Goal: Task Accomplishment & Management: Manage account settings

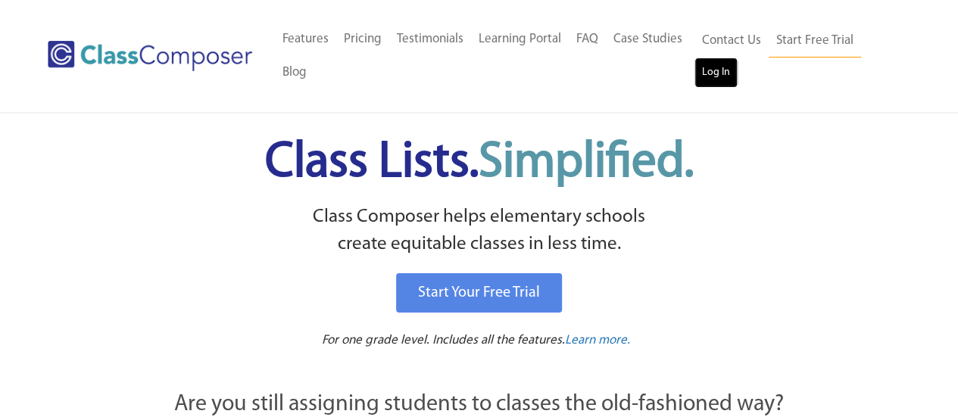
click at [712, 70] on link "Log In" at bounding box center [716, 73] width 43 height 30
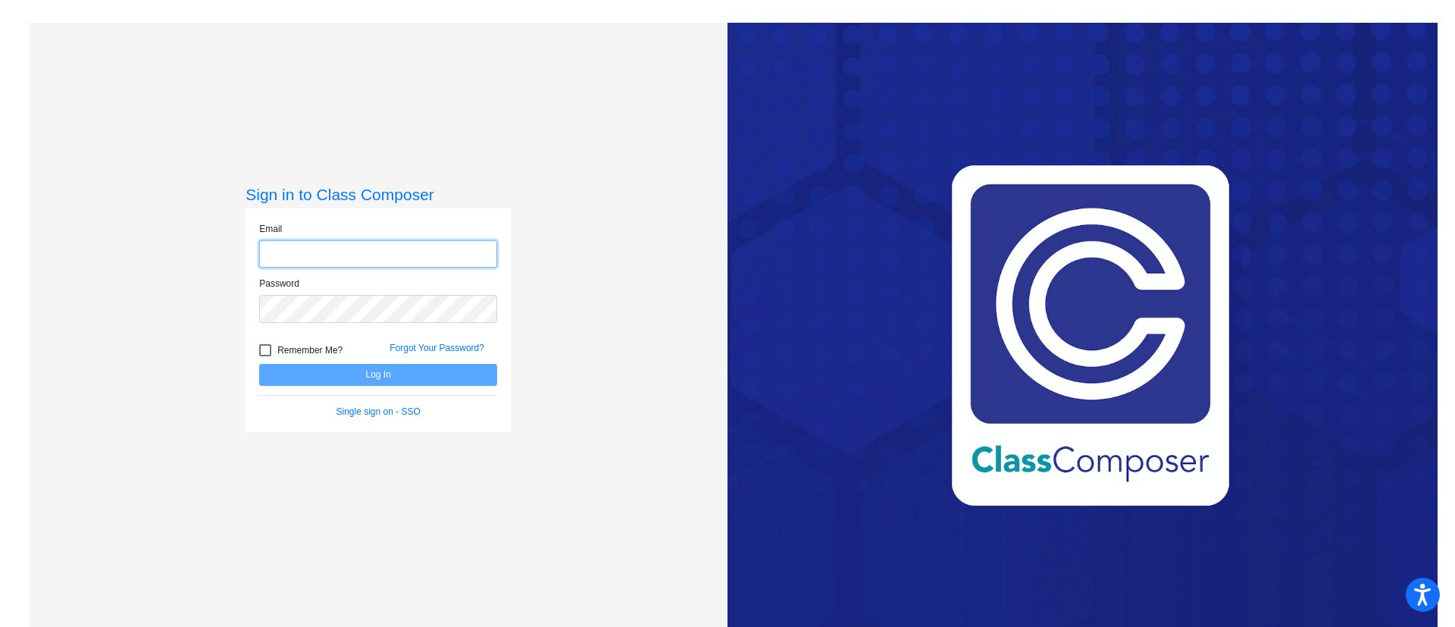
type input "[PERSON_NAME][EMAIL_ADDRESS][DOMAIN_NAME]"
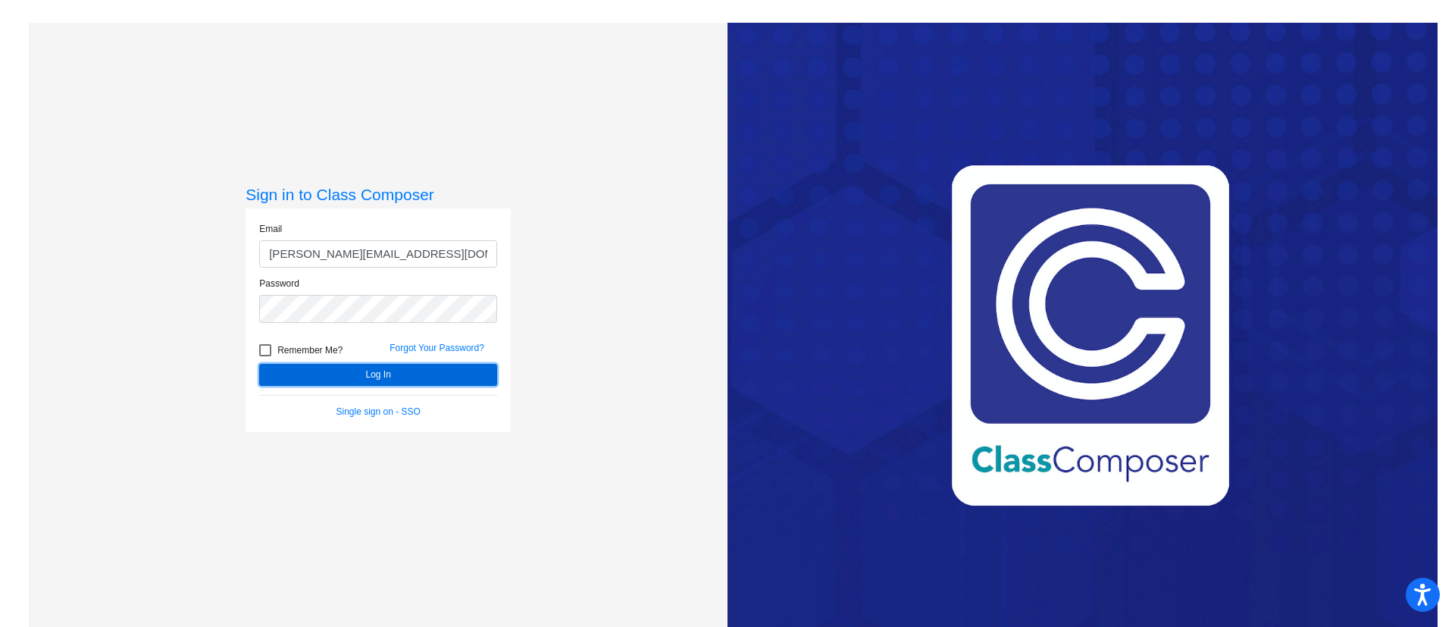
click at [454, 373] on button "Log In" at bounding box center [378, 375] width 238 height 22
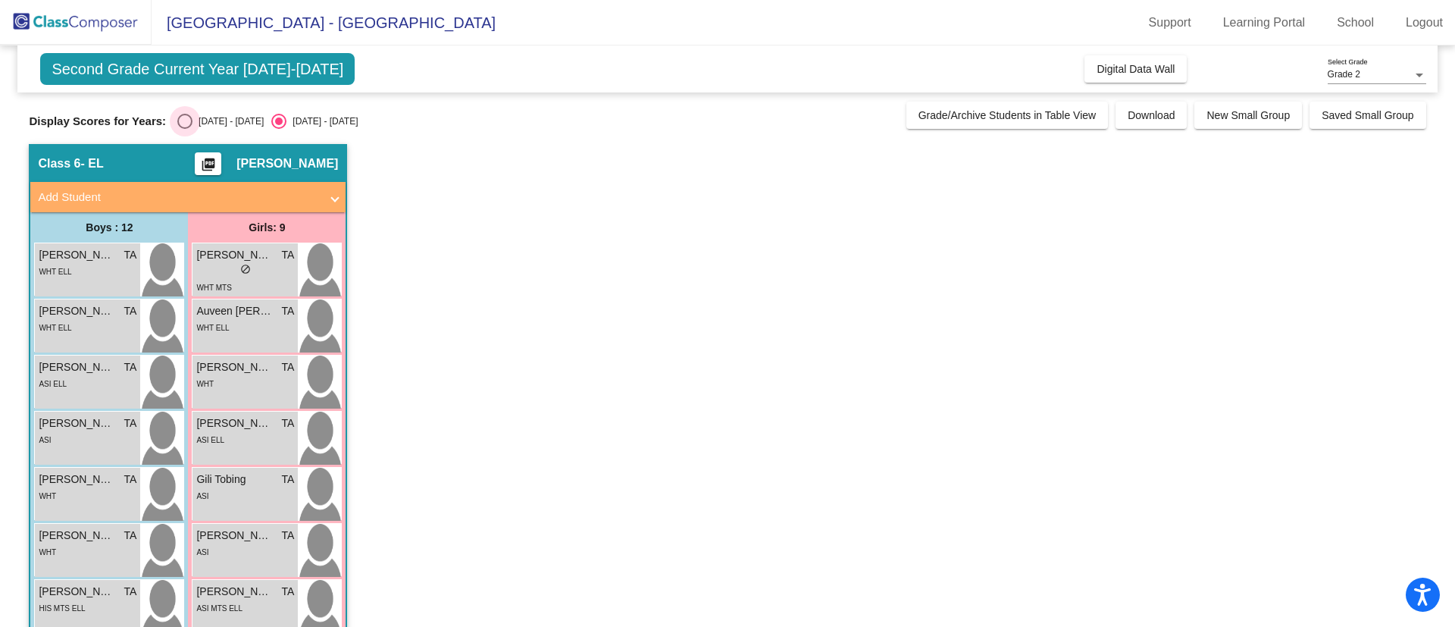
click at [185, 120] on div "Select an option" at bounding box center [184, 121] width 15 height 15
click at [185, 129] on input "2024 - 2025" at bounding box center [184, 129] width 1 height 1
radio input "true"
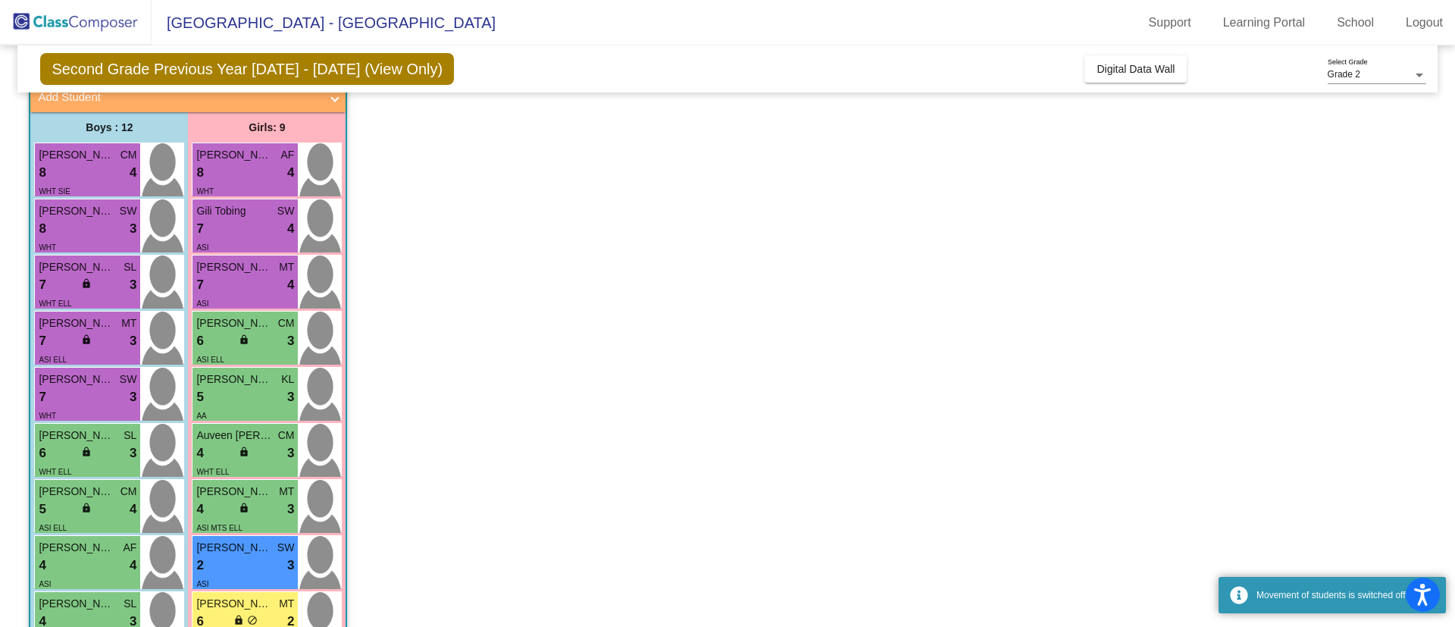
scroll to position [227, 0]
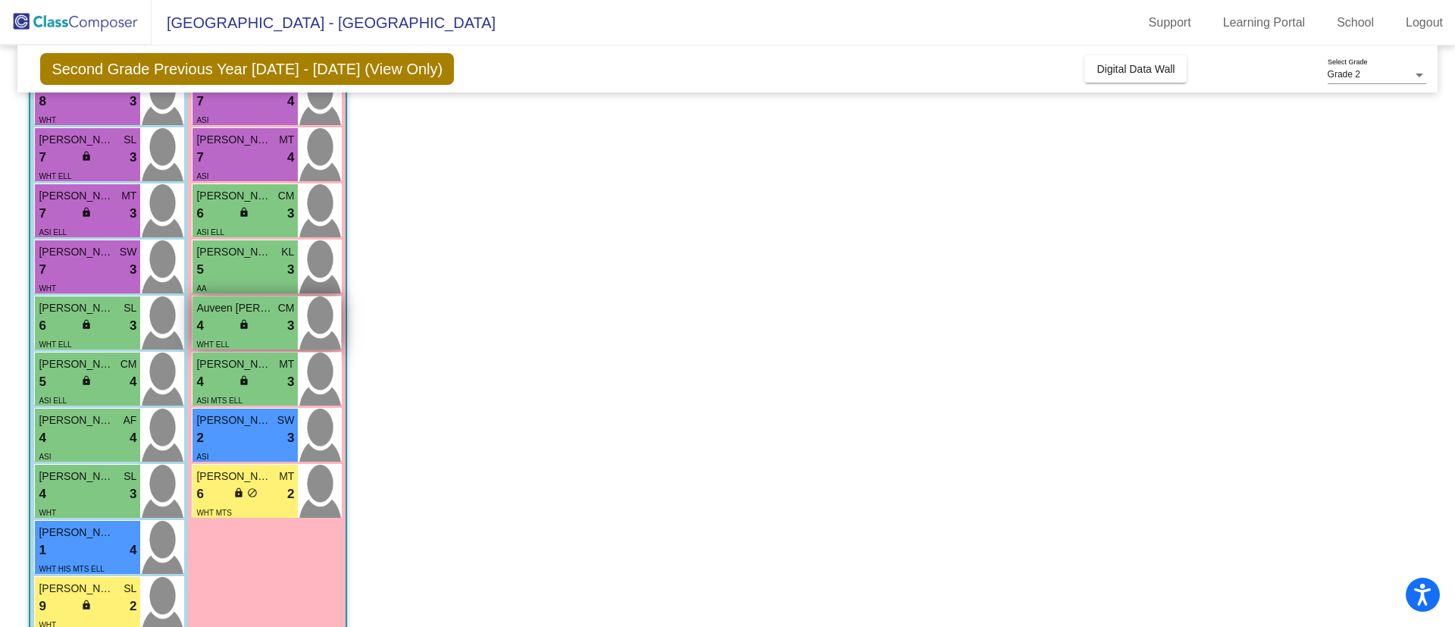
click at [270, 317] on div "4 lock do_not_disturb_alt 3" at bounding box center [245, 326] width 98 height 20
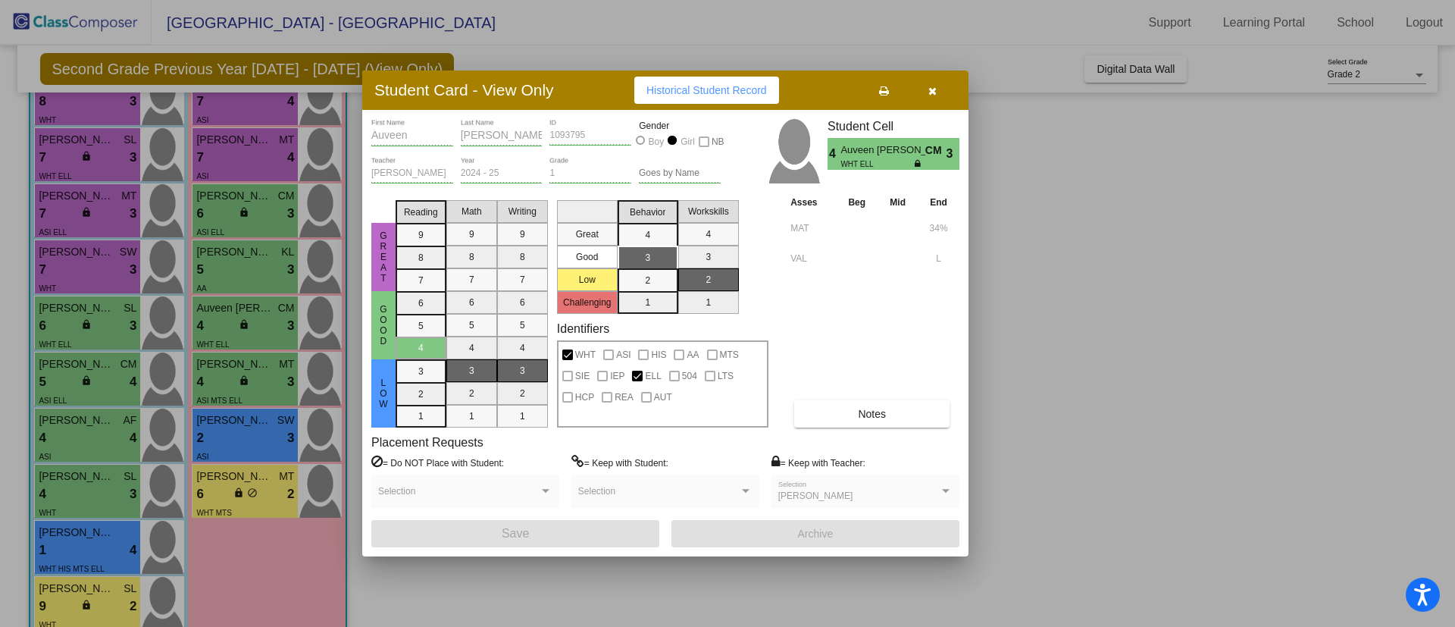
click at [936, 91] on button "button" at bounding box center [932, 90] width 48 height 27
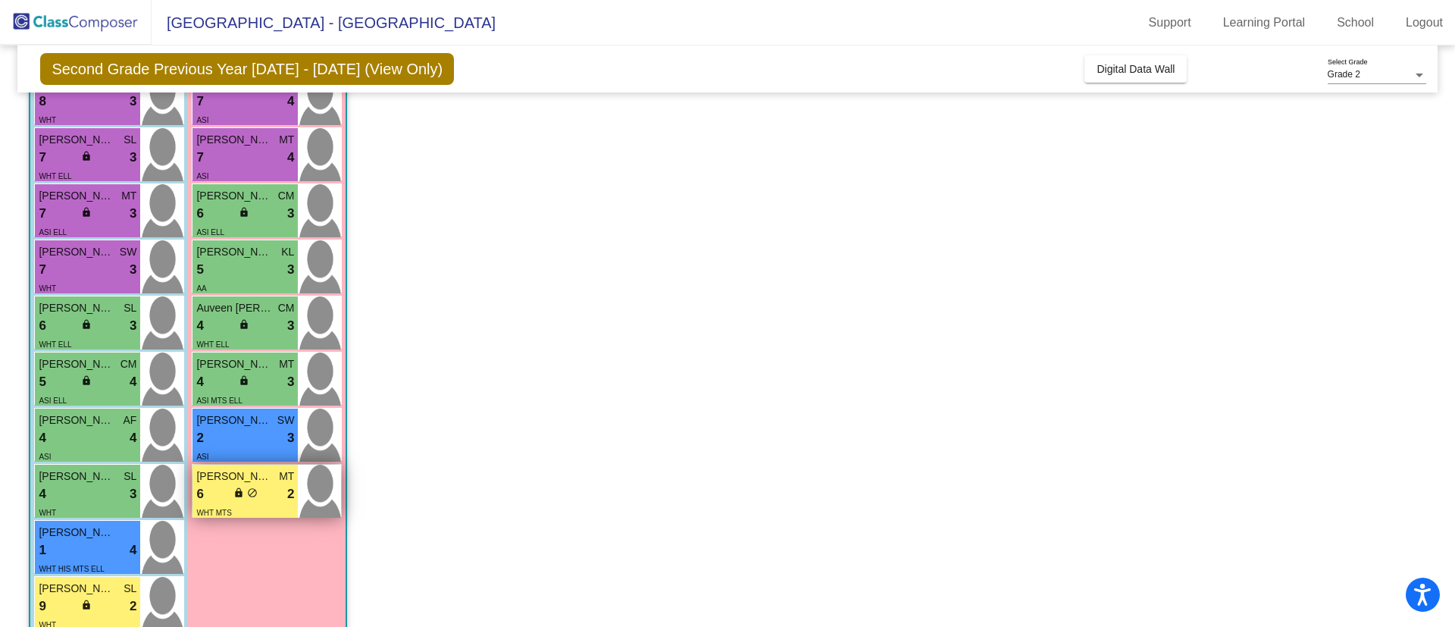
click at [266, 482] on span "Areen Alqaraghuli" at bounding box center [234, 476] width 76 height 16
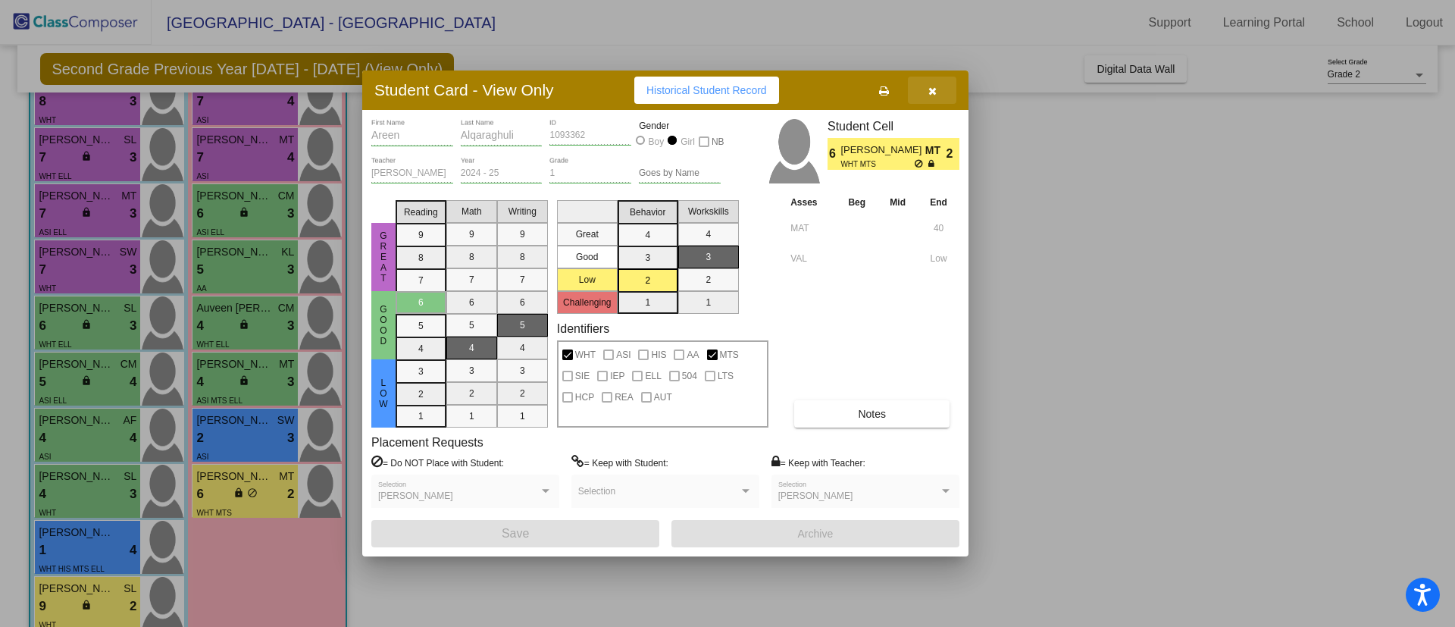
click at [936, 86] on button "button" at bounding box center [932, 90] width 48 height 27
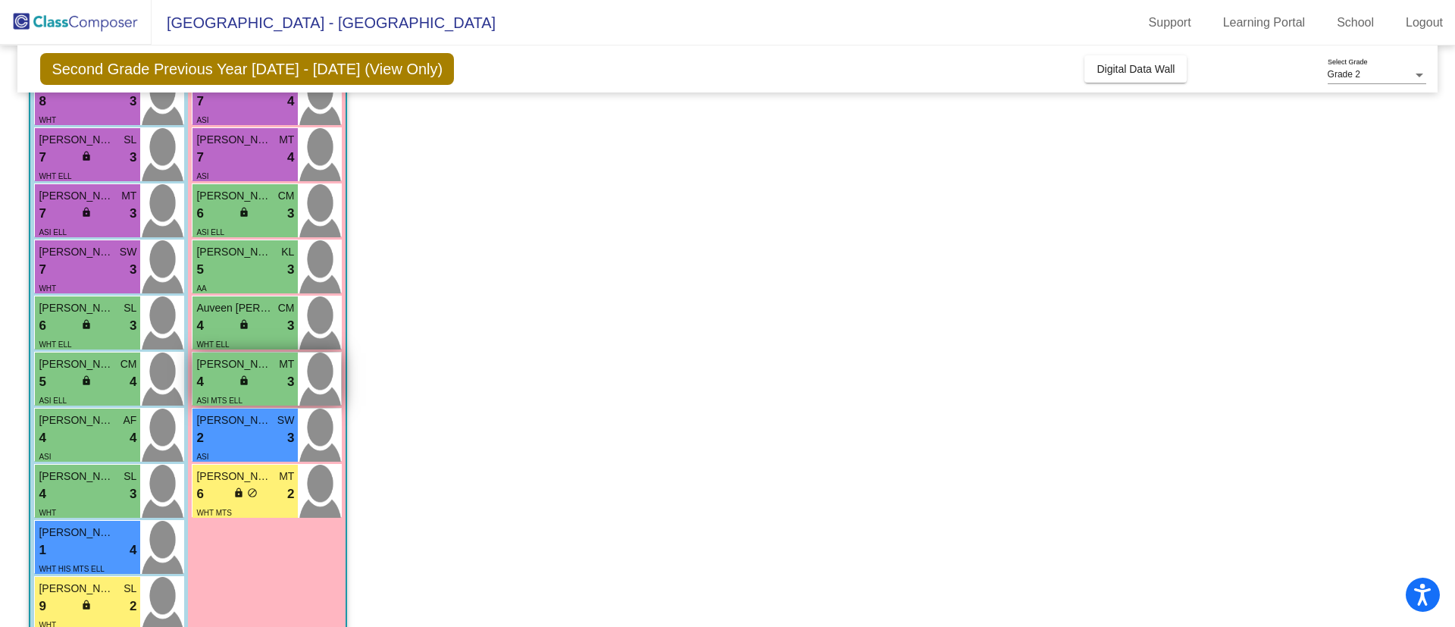
click at [244, 388] on div "lock do_not_disturb_alt" at bounding box center [246, 382] width 14 height 16
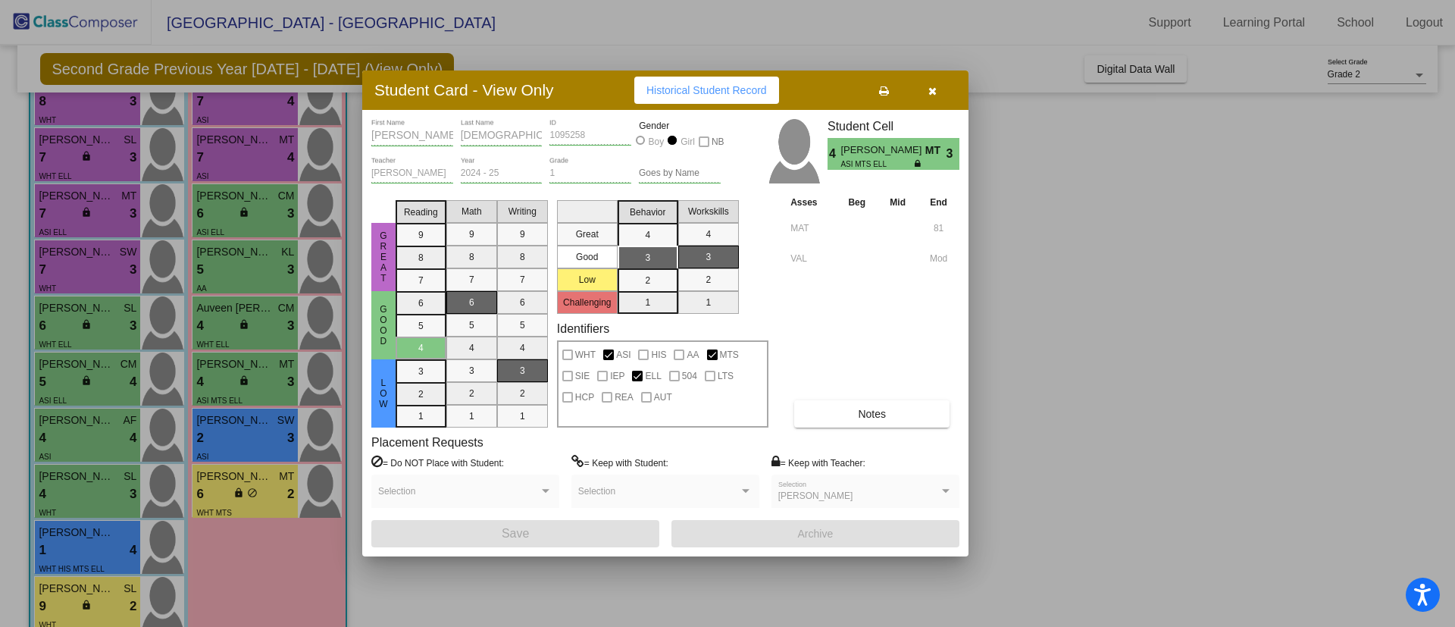
click at [930, 95] on icon "button" at bounding box center [932, 91] width 8 height 11
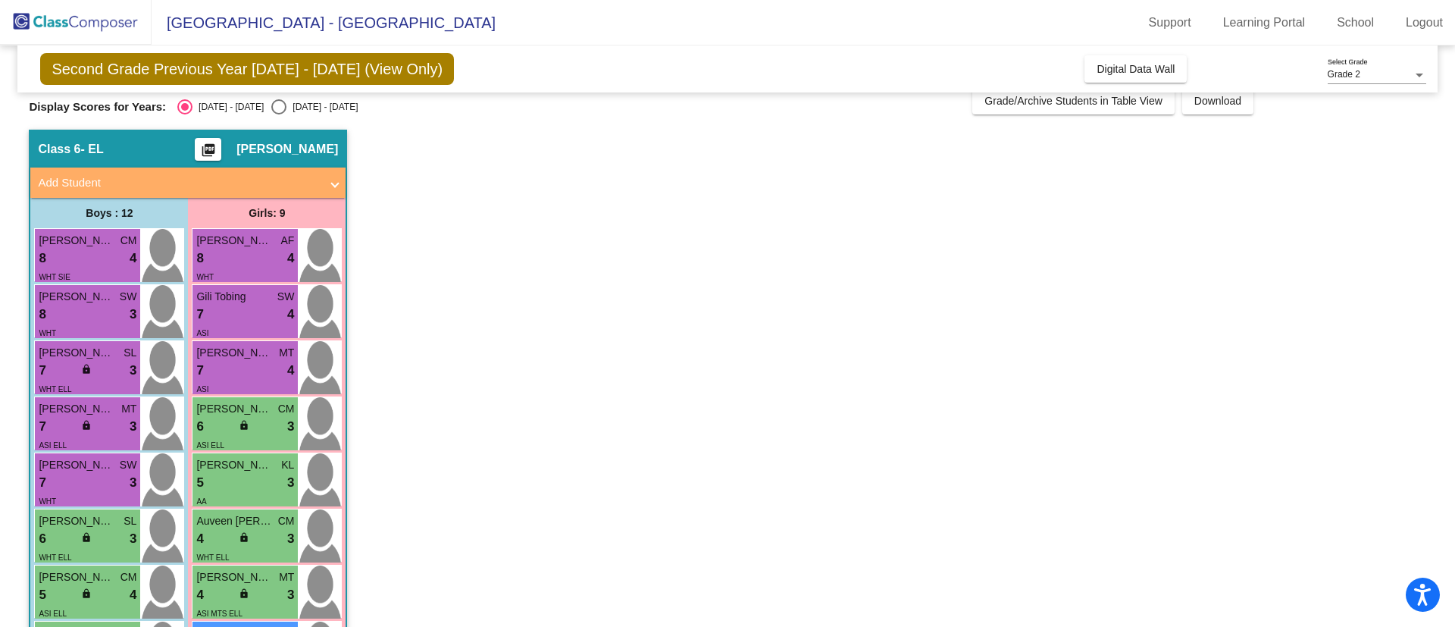
scroll to position [0, 0]
